Goal: Book appointment/travel/reservation

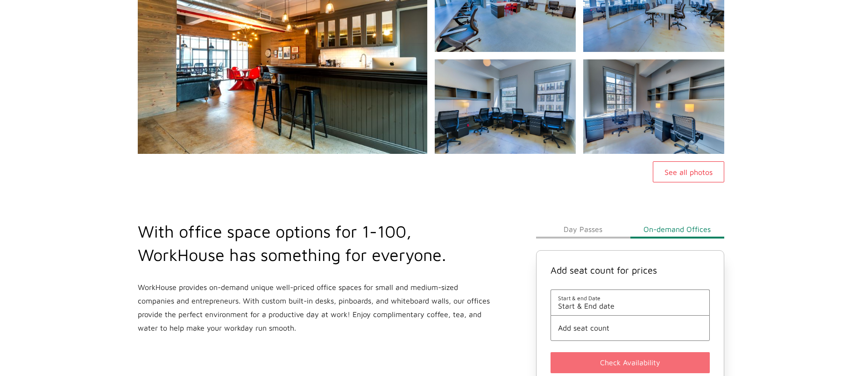
scroll to position [314, 0]
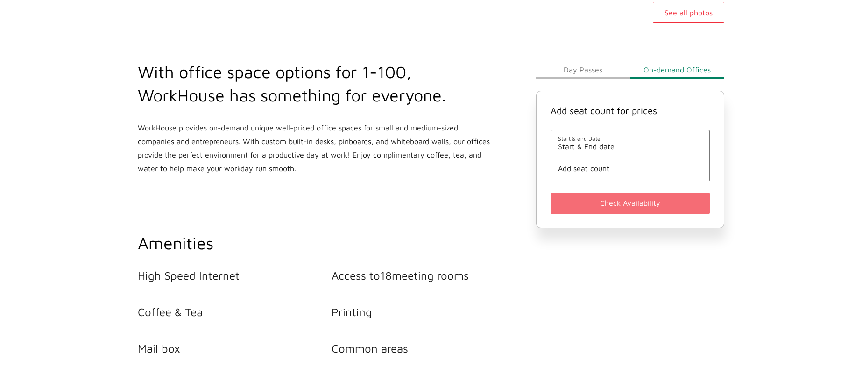
click at [609, 140] on span "Start & end Date" at bounding box center [630, 138] width 144 height 7
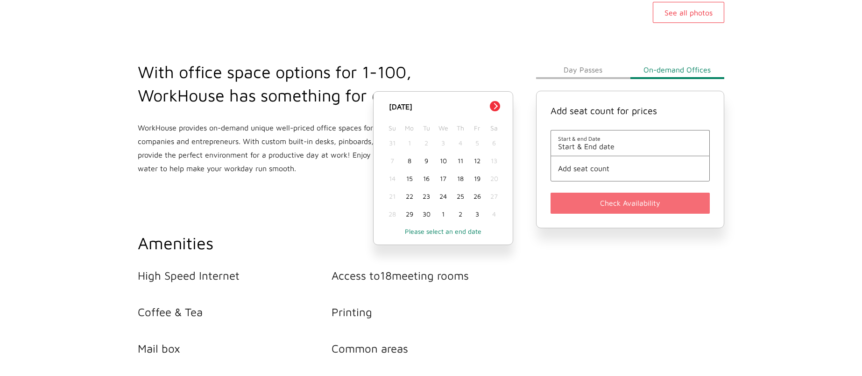
click at [408, 162] on div "8" at bounding box center [409, 161] width 17 height 18
click at [423, 161] on div "9" at bounding box center [426, 161] width 17 height 18
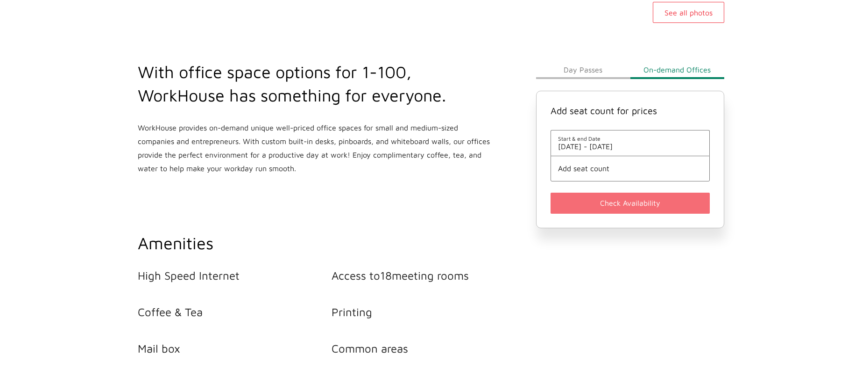
click at [622, 170] on span "Add seat count" at bounding box center [630, 168] width 144 height 8
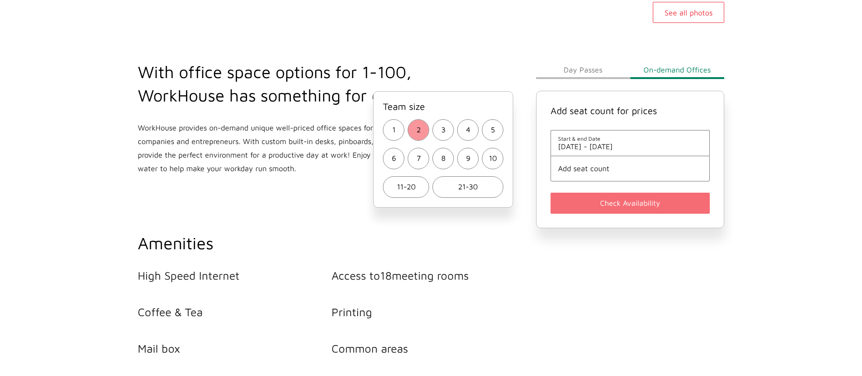
click at [418, 129] on span "2" at bounding box center [419, 130] width 4 height 14
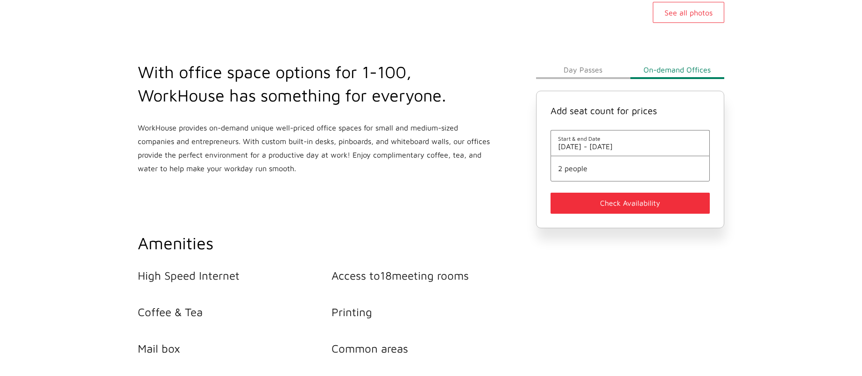
click at [610, 206] on button "Check Availability" at bounding box center [630, 202] width 159 height 21
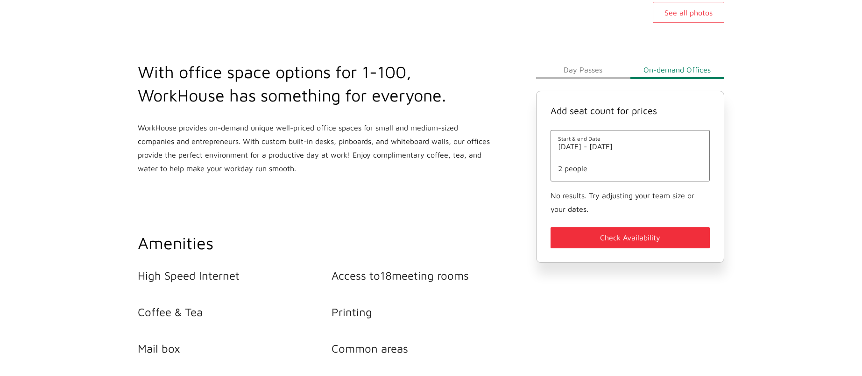
click at [615, 230] on button "Check Availability" at bounding box center [630, 237] width 159 height 21
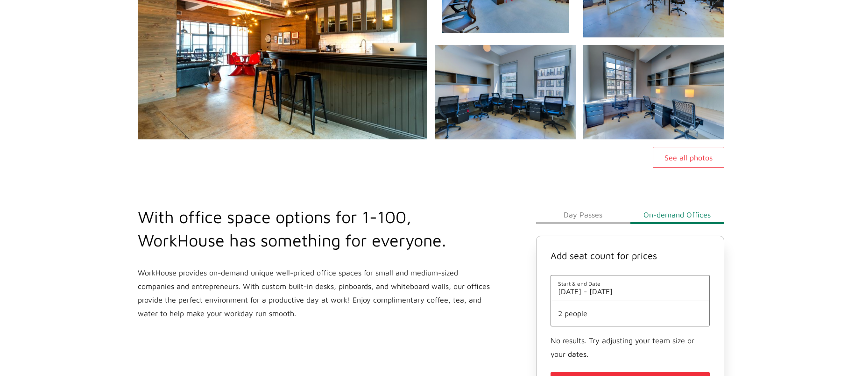
scroll to position [0, 0]
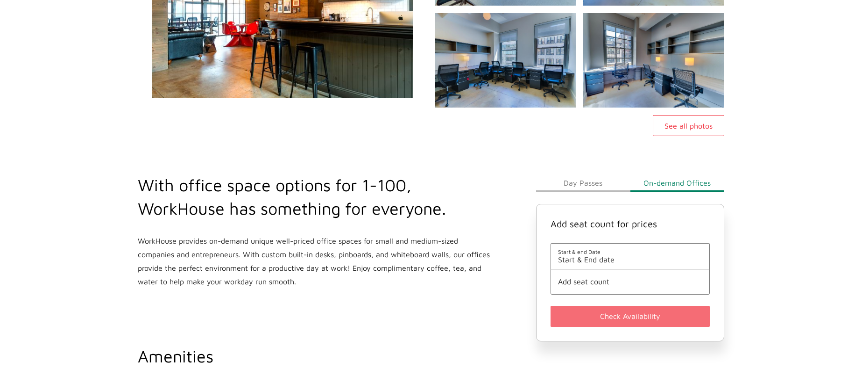
scroll to position [276, 0]
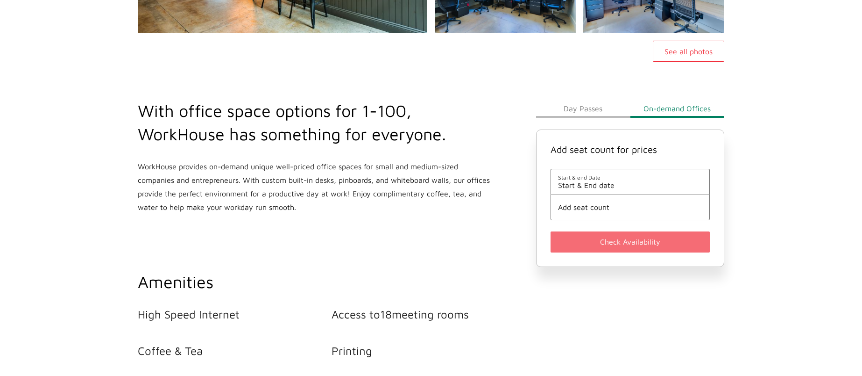
drag, startPoint x: 652, startPoint y: 193, endPoint x: 634, endPoint y: 181, distance: 21.2
click at [649, 191] on li "Start & end Date Start & End date" at bounding box center [630, 182] width 159 height 26
click at [633, 181] on span "Start & End date" at bounding box center [630, 185] width 144 height 8
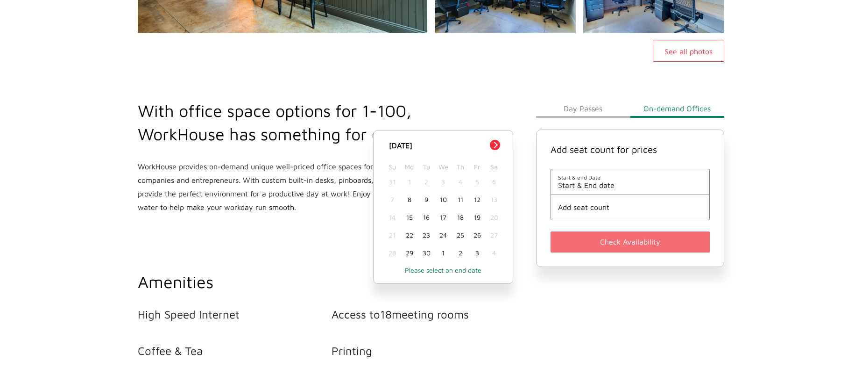
scroll to position [276, 0]
click at [409, 200] on div "8" at bounding box center [409, 199] width 17 height 18
click at [426, 199] on div "9" at bounding box center [426, 199] width 17 height 18
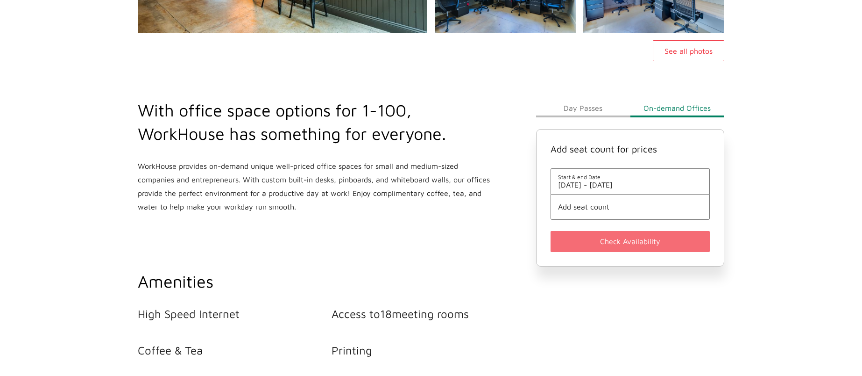
click at [624, 209] on span "Add seat count" at bounding box center [630, 206] width 144 height 8
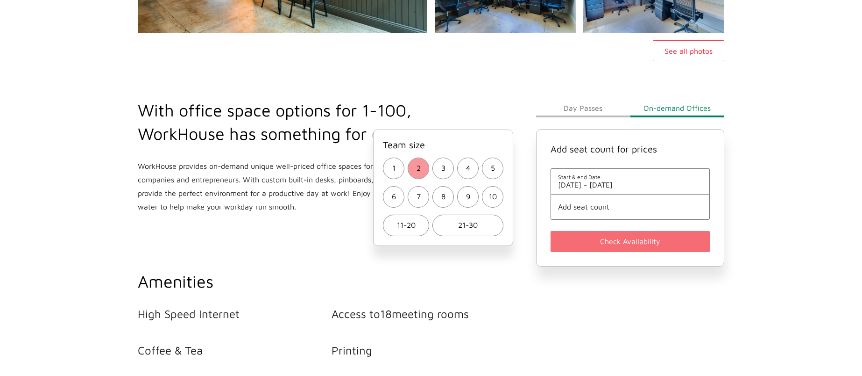
click at [420, 172] on span "2" at bounding box center [419, 168] width 4 height 14
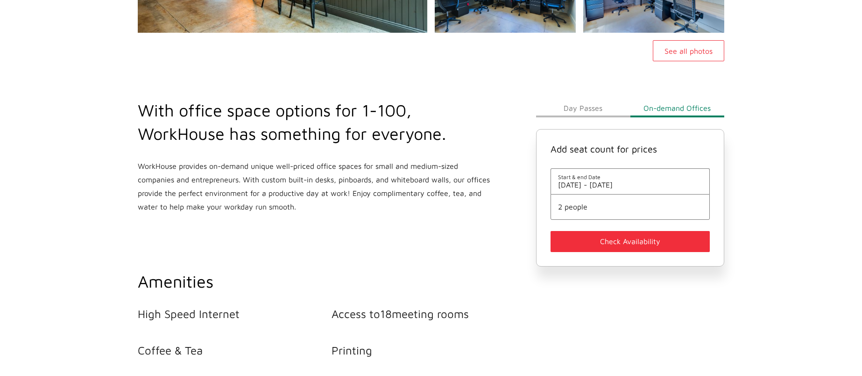
click at [622, 242] on button "Check Availability" at bounding box center [630, 241] width 159 height 21
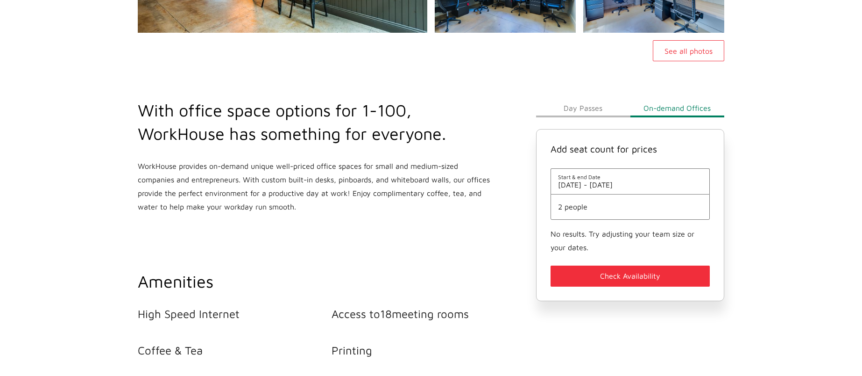
click at [606, 209] on span "2 people" at bounding box center [630, 206] width 144 height 8
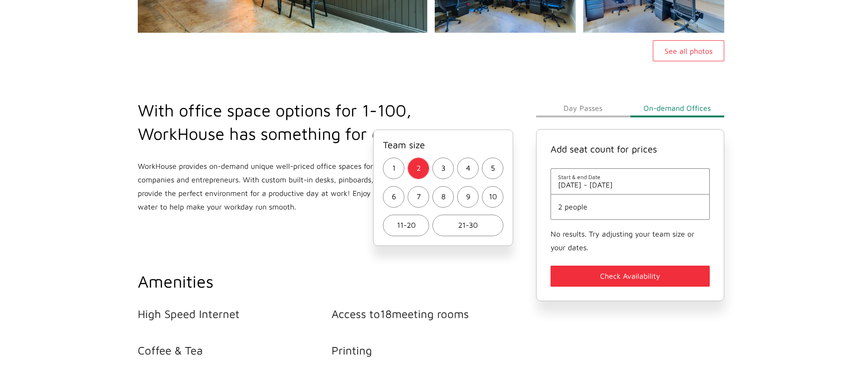
click at [411, 226] on span "11-20" at bounding box center [406, 225] width 19 height 14
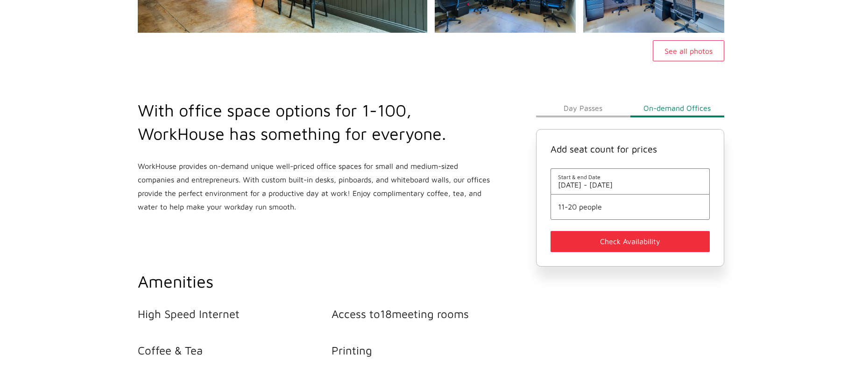
click at [634, 241] on button "Check Availability" at bounding box center [630, 241] width 159 height 21
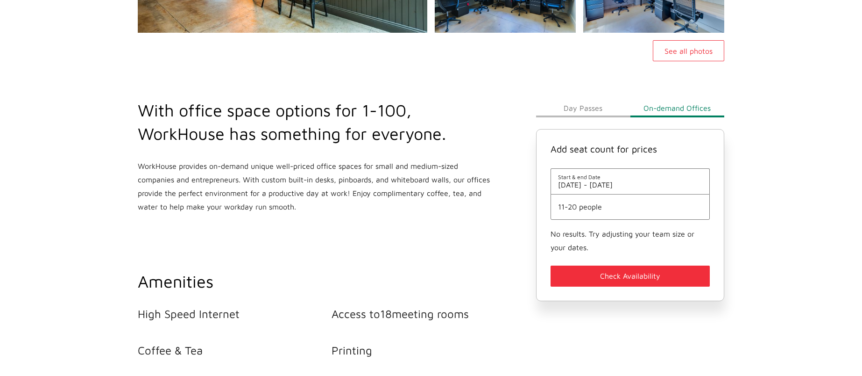
drag, startPoint x: 598, startPoint y: 171, endPoint x: 601, endPoint y: 177, distance: 6.5
click at [599, 173] on li "Start & end Date [DATE] - [DATE]" at bounding box center [630, 181] width 159 height 26
click at [586, 204] on span "11-20 people" at bounding box center [630, 206] width 144 height 8
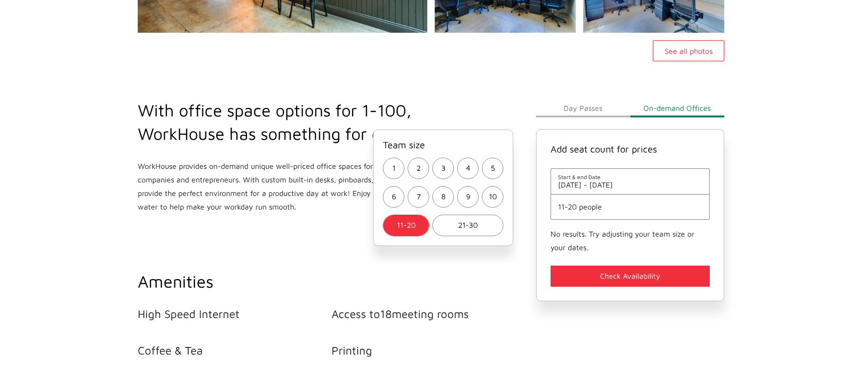
drag, startPoint x: 394, startPoint y: 168, endPoint x: 400, endPoint y: 174, distance: 8.3
click at [395, 168] on span "1" at bounding box center [393, 168] width 3 height 14
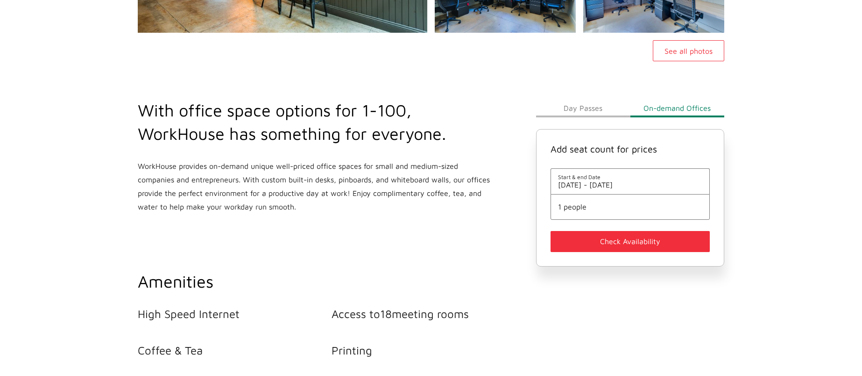
click at [619, 239] on button "Check Availability" at bounding box center [630, 241] width 159 height 21
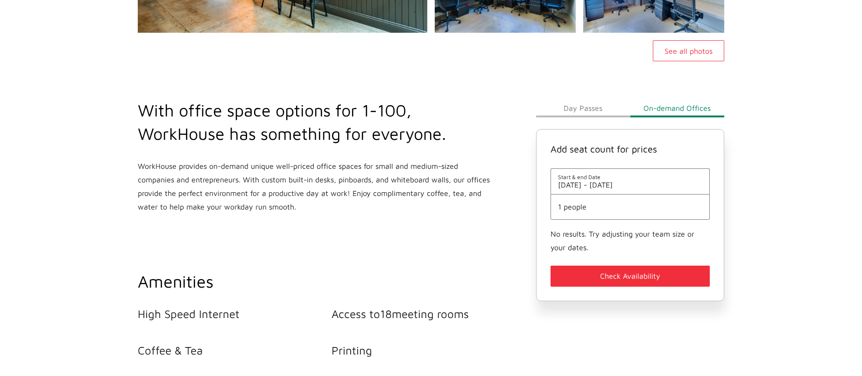
click at [668, 184] on span "[DATE] - [DATE]" at bounding box center [630, 184] width 144 height 8
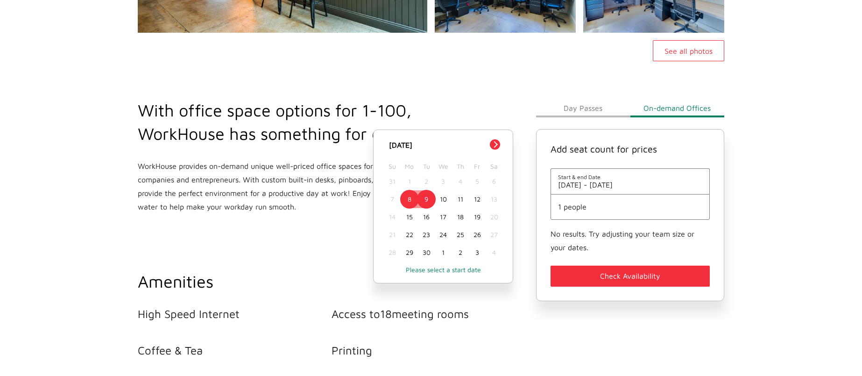
click at [407, 196] on div "8" at bounding box center [409, 199] width 17 height 18
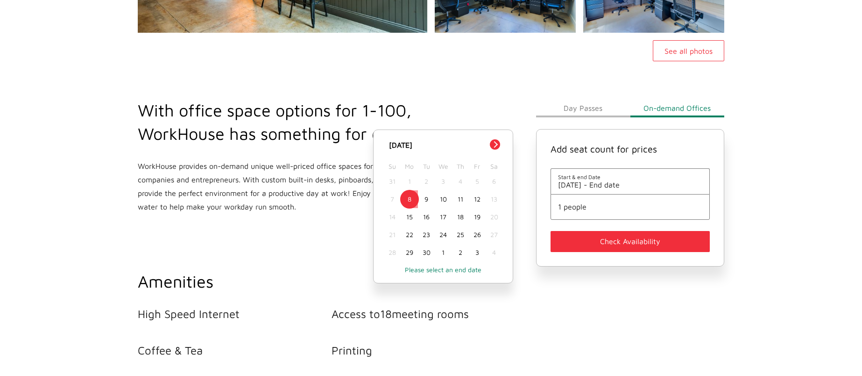
click at [578, 206] on span "1 people" at bounding box center [630, 206] width 144 height 8
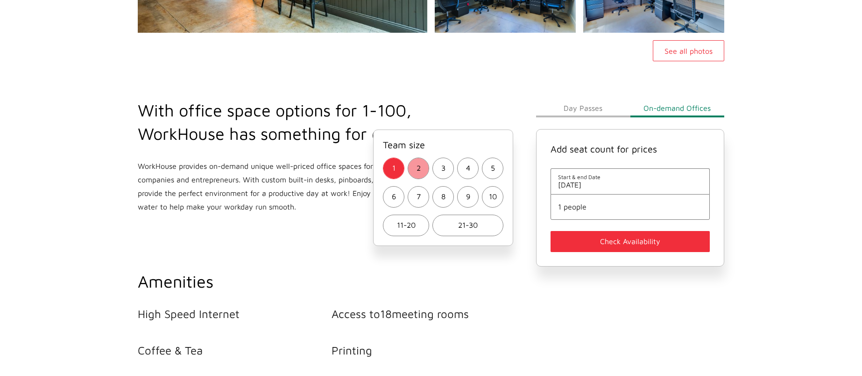
click at [419, 169] on span "2" at bounding box center [419, 168] width 4 height 14
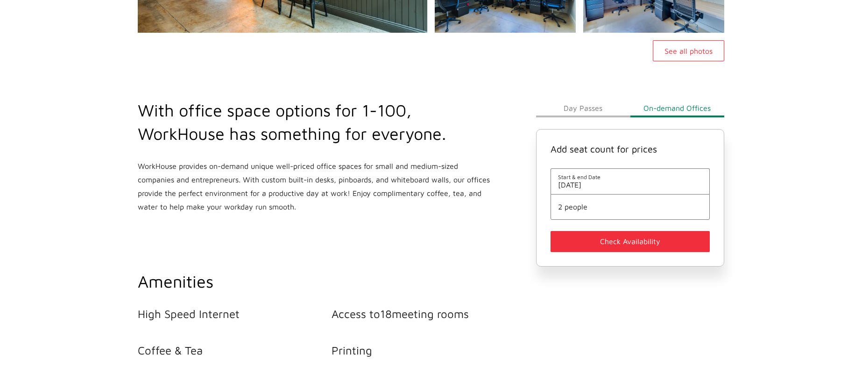
click at [603, 186] on span "[DATE]" at bounding box center [630, 184] width 144 height 8
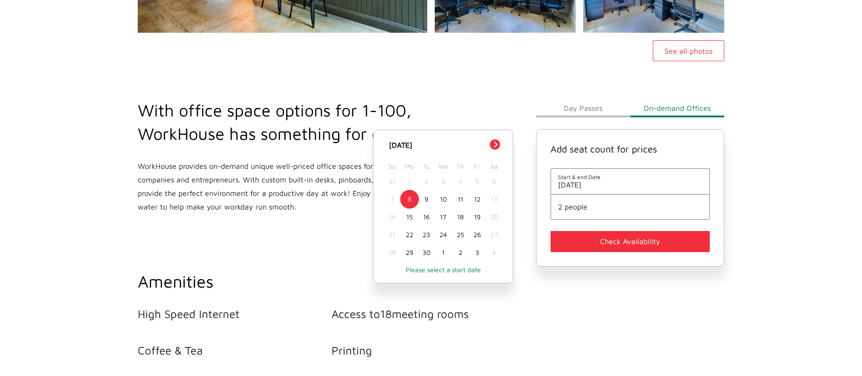
click at [410, 199] on div "8" at bounding box center [409, 199] width 17 height 18
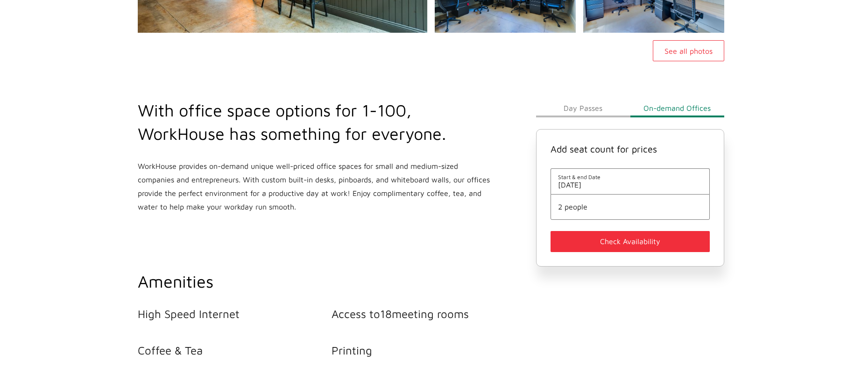
click at [581, 245] on button "Check Availability" at bounding box center [630, 241] width 159 height 21
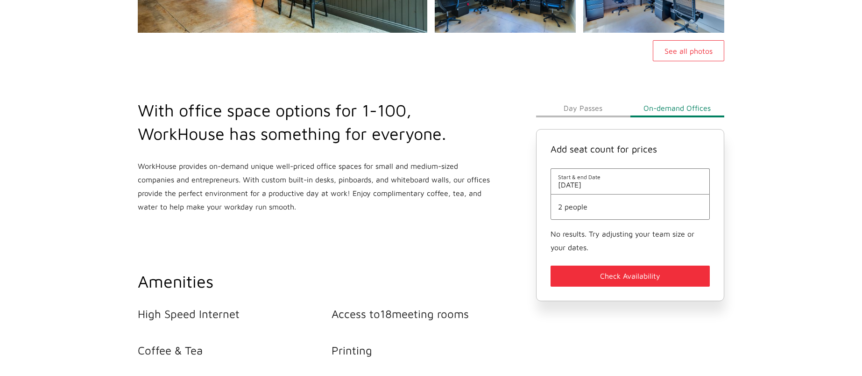
click at [576, 105] on button "Day Passes" at bounding box center [583, 108] width 94 height 19
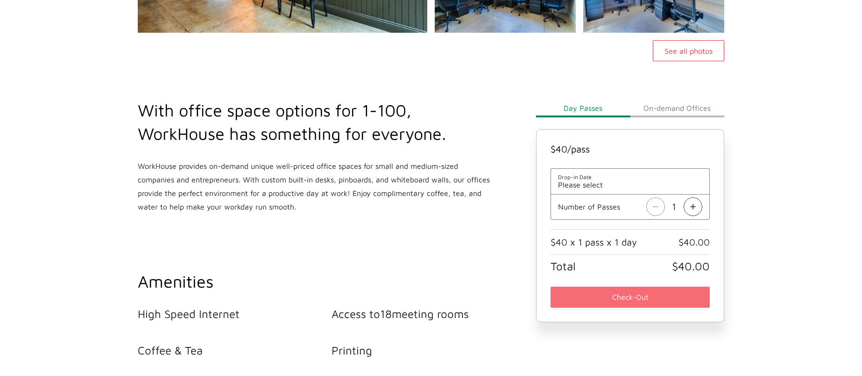
click at [633, 180] on span "Please select" at bounding box center [630, 184] width 144 height 8
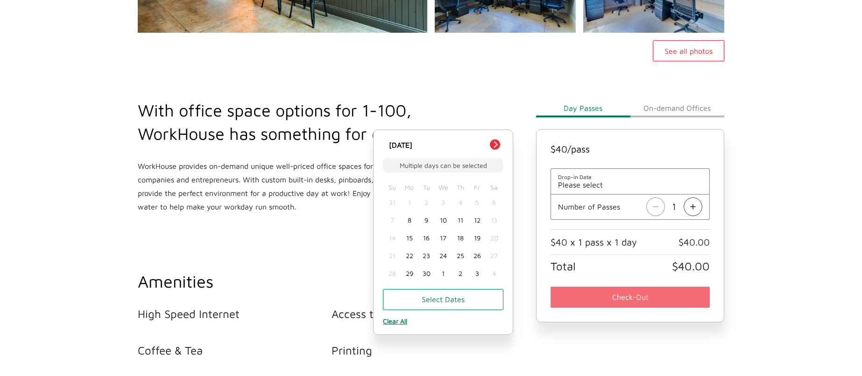
click at [410, 222] on div "8" at bounding box center [409, 220] width 17 height 18
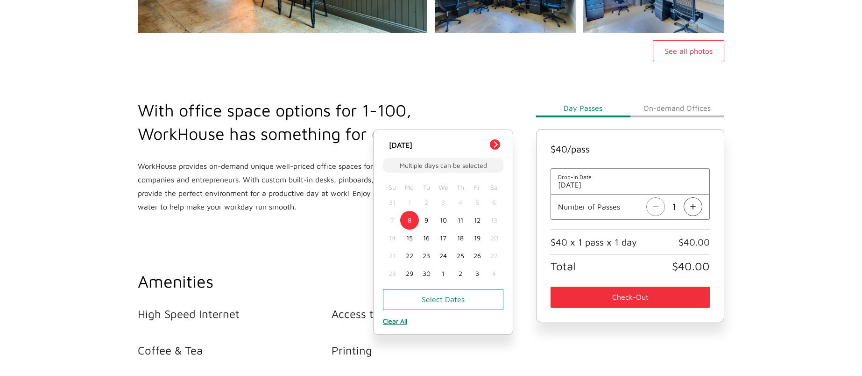
click at [426, 221] on div "9" at bounding box center [426, 220] width 17 height 18
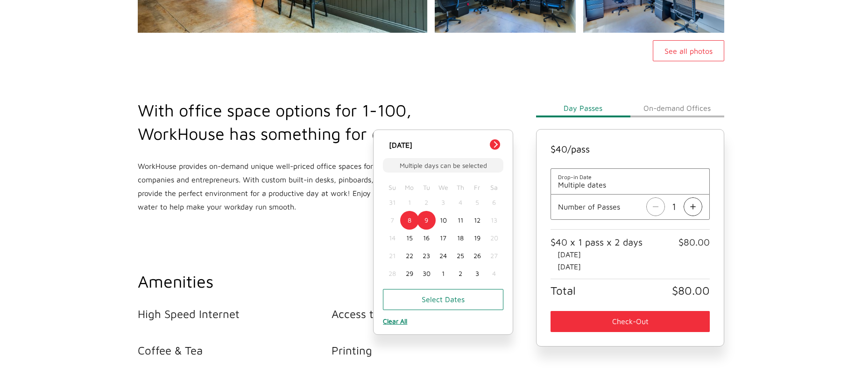
click at [777, 225] on main "WorkHouse Midtown See all photos With office space options for 1-100, WorkHouse…" at bounding box center [431, 299] width 862 height 1024
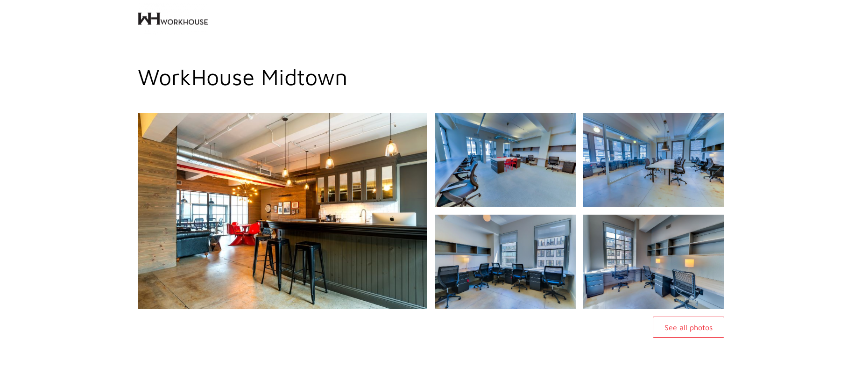
click at [673, 328] on button "See all photos" at bounding box center [688, 326] width 71 height 21
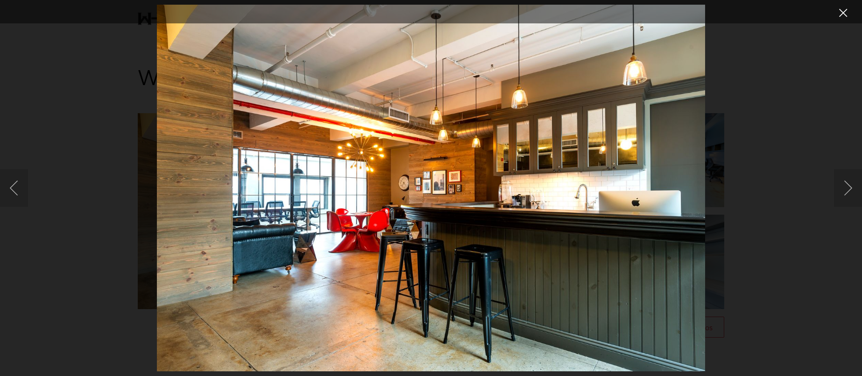
click at [844, 14] on button "Close lightbox" at bounding box center [843, 13] width 19 height 16
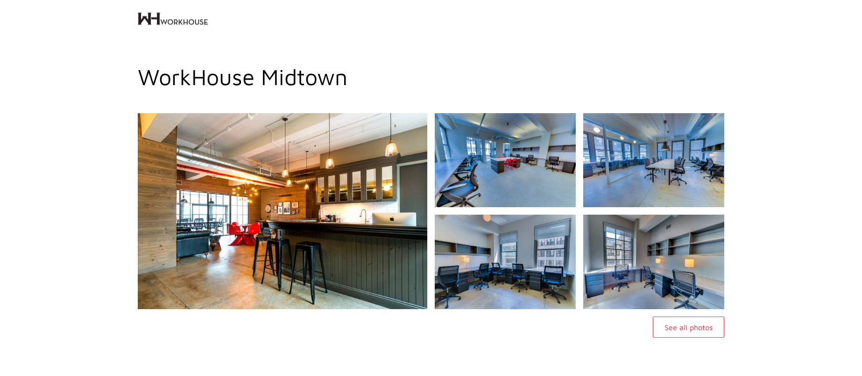
click at [175, 21] on img at bounding box center [173, 18] width 70 height 37
click at [177, 22] on img at bounding box center [173, 18] width 70 height 37
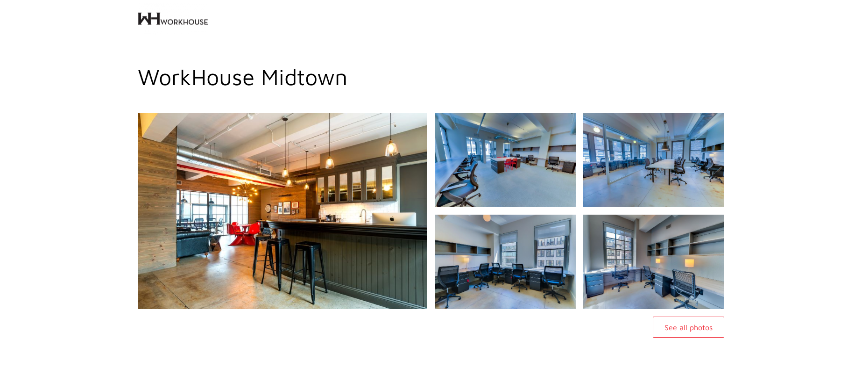
click at [177, 23] on img at bounding box center [173, 18] width 70 height 37
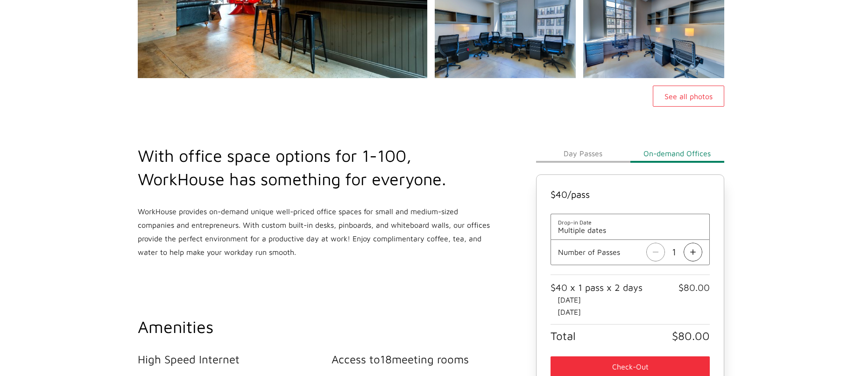
scroll to position [232, 0]
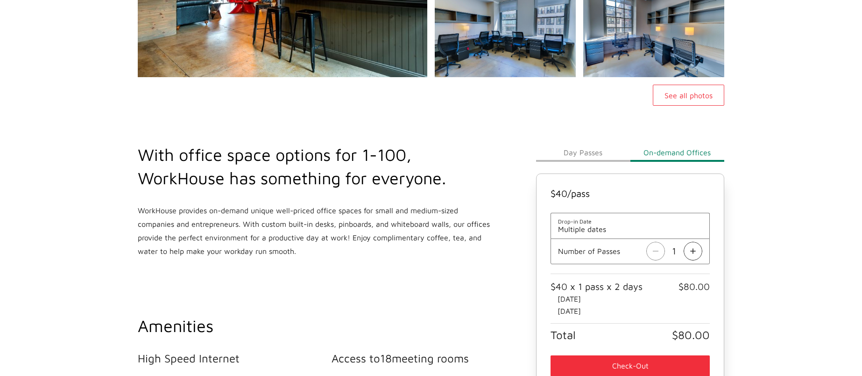
click at [582, 160] on button "Day Passes" at bounding box center [583, 152] width 94 height 19
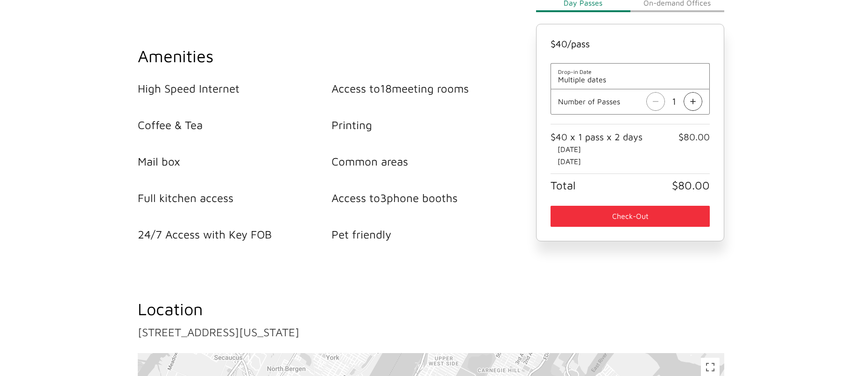
scroll to position [512, 0]
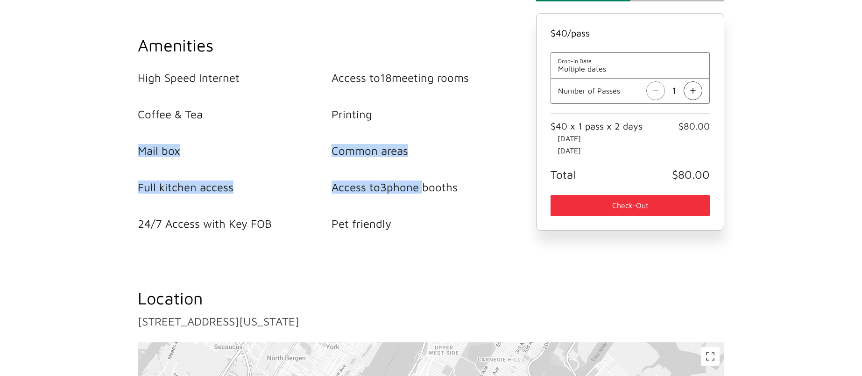
drag, startPoint x: 425, startPoint y: 185, endPoint x: 400, endPoint y: 116, distance: 73.4
click at [400, 116] on ul "High Speed Internet Access to 18 meeting rooms Coffee & Tea Printing Mail box C…" at bounding box center [331, 150] width 387 height 159
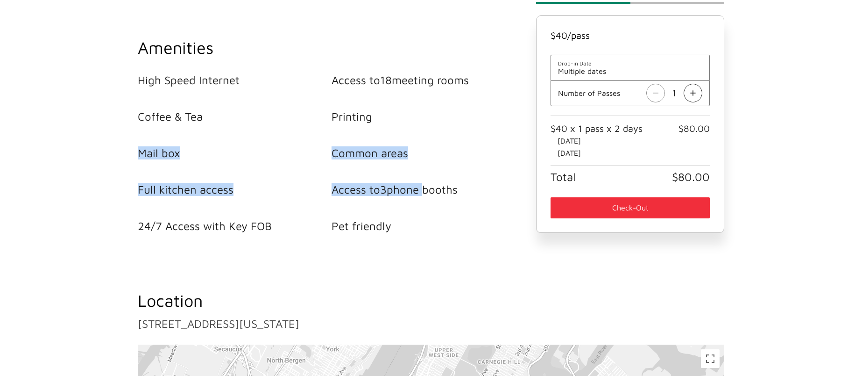
click at [400, 116] on li "Printing" at bounding box center [429, 116] width 194 height 13
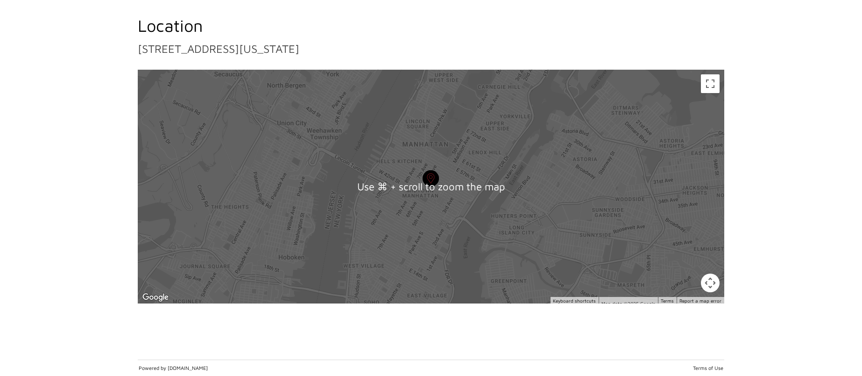
scroll to position [0, 0]
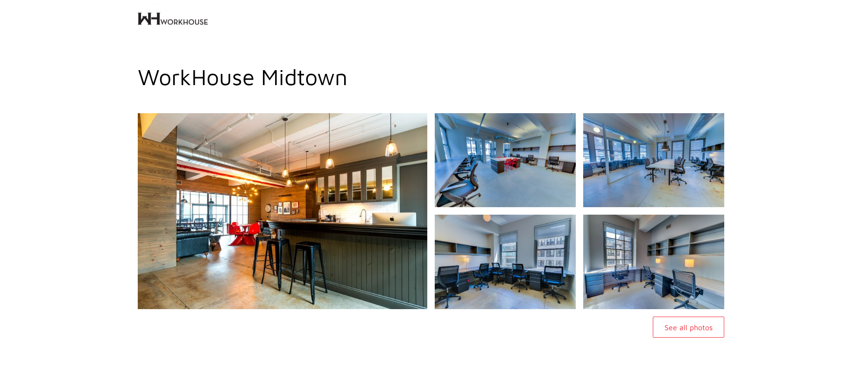
click at [185, 21] on img at bounding box center [173, 18] width 70 height 37
